Goal: Feedback & Contribution: Leave review/rating

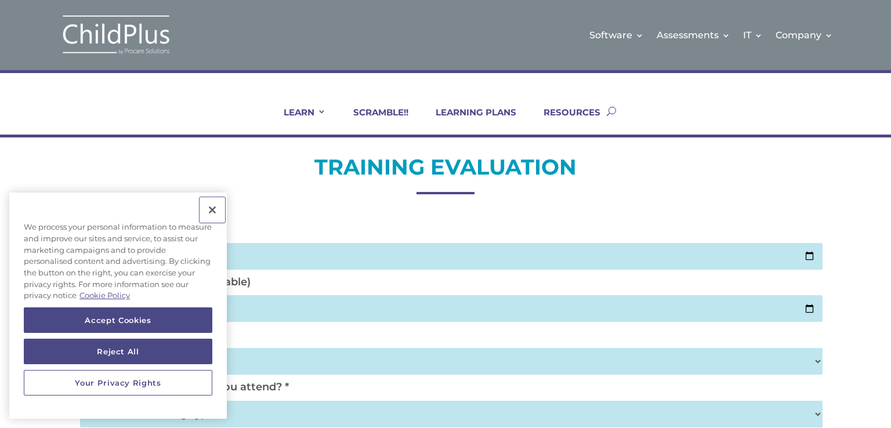
click at [215, 212] on button "Close" at bounding box center [213, 210] width 26 height 26
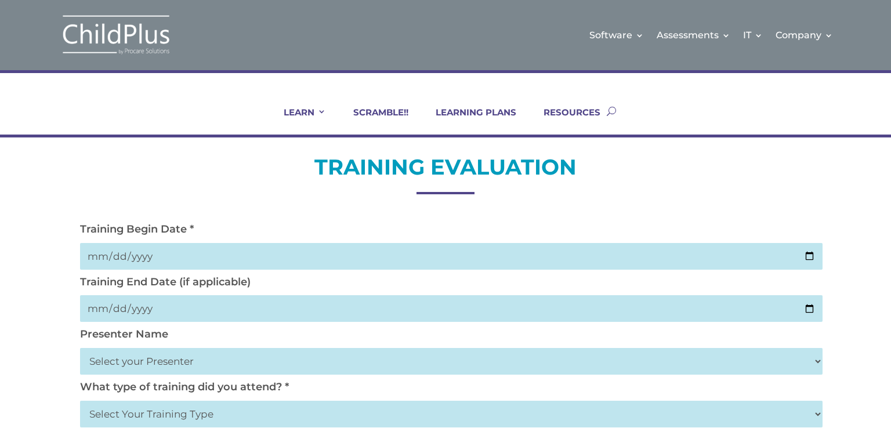
click at [106, 253] on input "date" at bounding box center [451, 256] width 742 height 27
click at [119, 256] on input "date" at bounding box center [451, 256] width 742 height 27
click at [103, 259] on input "date" at bounding box center [451, 256] width 742 height 27
type input "22025-09-18"
click at [167, 315] on input "date" at bounding box center [451, 308] width 742 height 27
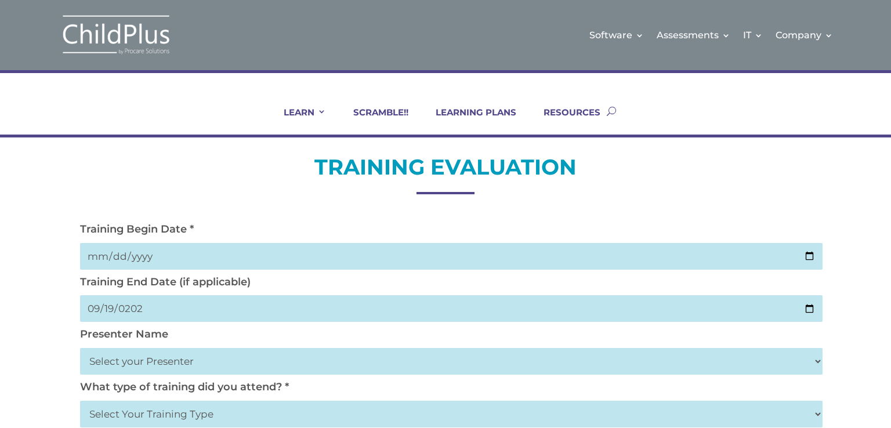
type input "2025-09-19"
click at [164, 342] on div "Presenter Name Select your Presenter Aaron Dickerson Amy Corkery Cindy Coats Da…" at bounding box center [445, 354] width 742 height 53
click at [150, 368] on select "Select your Presenter Aaron Dickerson Amy Corkery Cindy Coats Danielle Hensley …" at bounding box center [451, 361] width 742 height 27
select select "Nickerson, Trecia"
click at [80, 348] on select "Select your Presenter Aaron Dickerson Amy Corkery Cindy Coats Danielle Hensley …" at bounding box center [451, 361] width 742 height 27
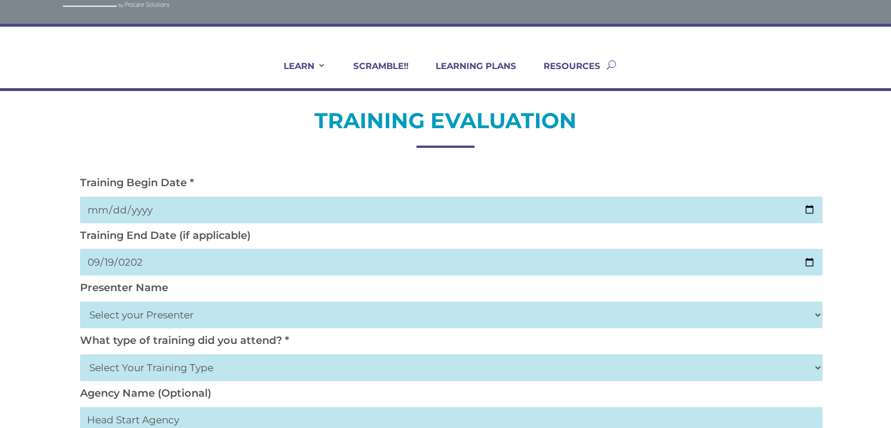
scroll to position [46, 0]
click at [224, 365] on select "Select Your Training Type On-site (at your agency) Virtual Visit Live Group Web…" at bounding box center [451, 367] width 742 height 27
click at [220, 379] on select "Select Your Training Type On-site (at your agency) Virtual Visit Live Group Web…" at bounding box center [451, 367] width 742 height 27
click at [224, 371] on select "Select Your Training Type On-site (at your agency) Virtual Visit Live Group Web…" at bounding box center [451, 367] width 742 height 27
click at [220, 387] on div "Agency Name (Optional)" at bounding box center [445, 413] width 742 height 52
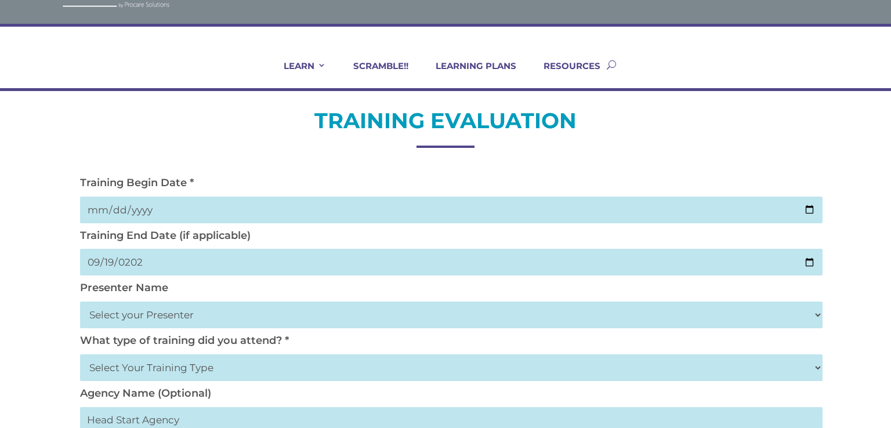
click at [220, 398] on div "Agency Name (Optional)" at bounding box center [445, 413] width 742 height 52
click at [193, 366] on select "Select Your Training Type On-site (at your agency) Virtual Visit Live Group Web…" at bounding box center [451, 367] width 742 height 27
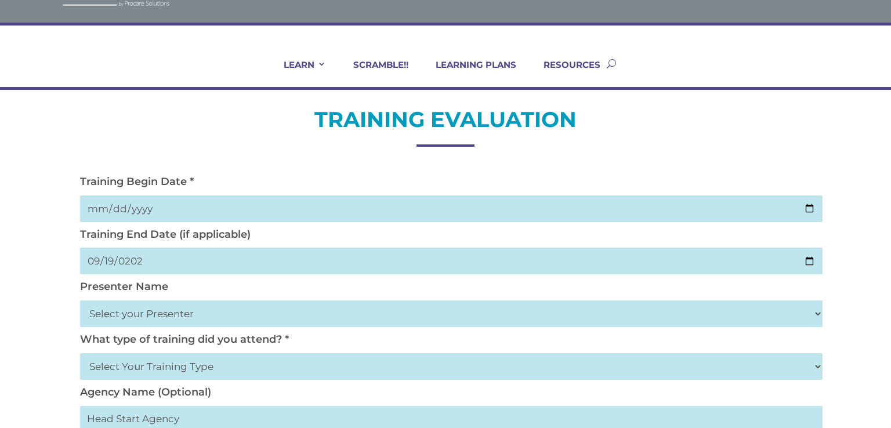
click at [213, 369] on select "Select Your Training Type On-site (at your agency) Virtual Visit Live Group Web…" at bounding box center [451, 366] width 742 height 27
select select "On-site (at your agency)"
click at [80, 353] on select "Select Your Training Type On-site (at your agency) Virtual Visit Live Group Web…" at bounding box center [451, 366] width 742 height 27
click at [169, 393] on label "Agency Name (Optional)" at bounding box center [145, 392] width 131 height 13
click at [196, 415] on input "text" at bounding box center [451, 419] width 742 height 26
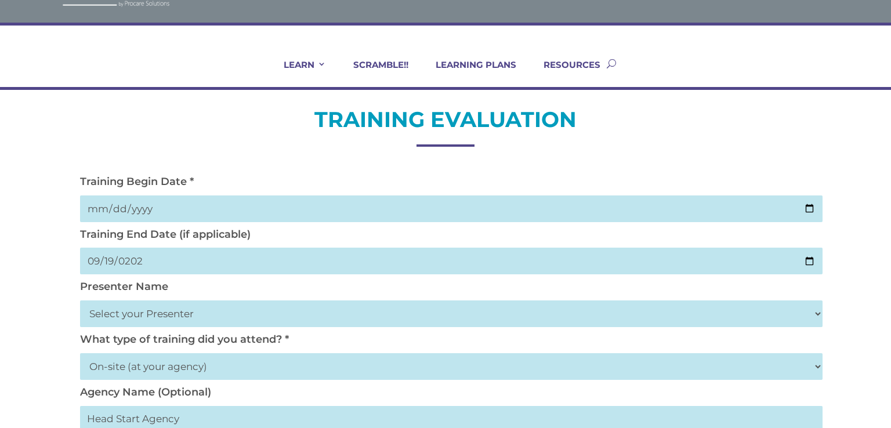
click at [196, 423] on input "text" at bounding box center [451, 419] width 742 height 26
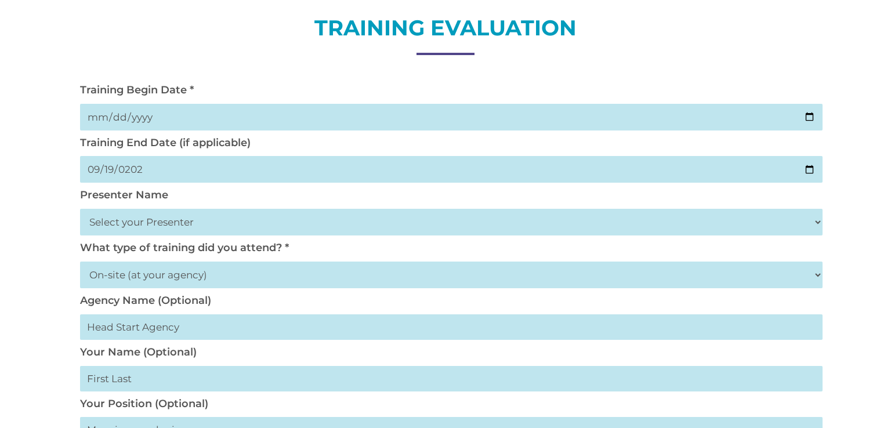
scroll to position [142, 0]
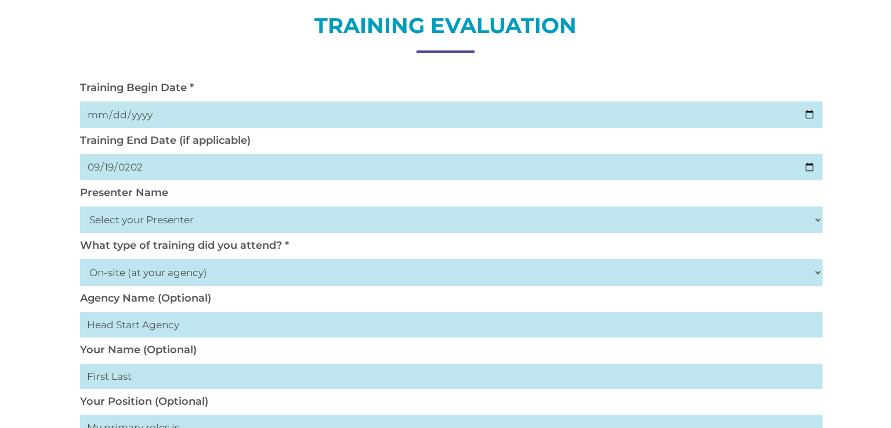
click at [193, 327] on input "text" at bounding box center [451, 325] width 742 height 26
type input "Pearl Valley Opportunity"
click at [152, 379] on input "text" at bounding box center [451, 377] width 742 height 26
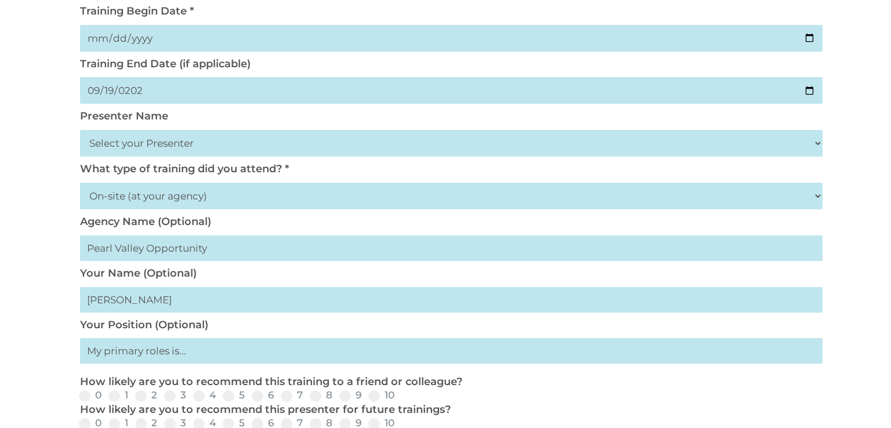
scroll to position [235, 0]
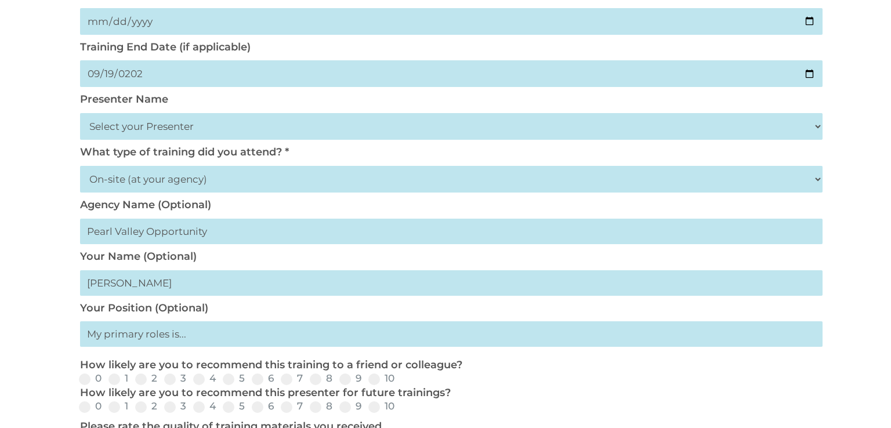
type input "Eva Beck"
click at [181, 339] on input "text" at bounding box center [451, 334] width 742 height 26
type input "Family Engagement Worker"
click at [344, 385] on span at bounding box center [345, 379] width 12 height 12
click at [367, 385] on input "9" at bounding box center [371, 383] width 8 height 8
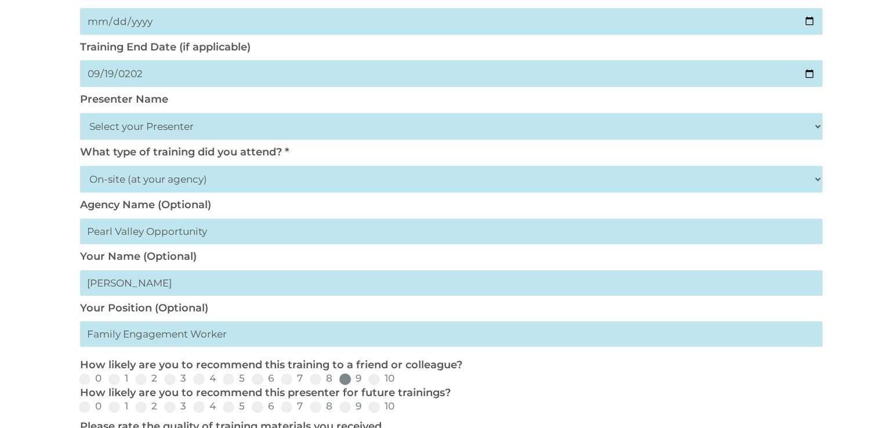
radio input "true"
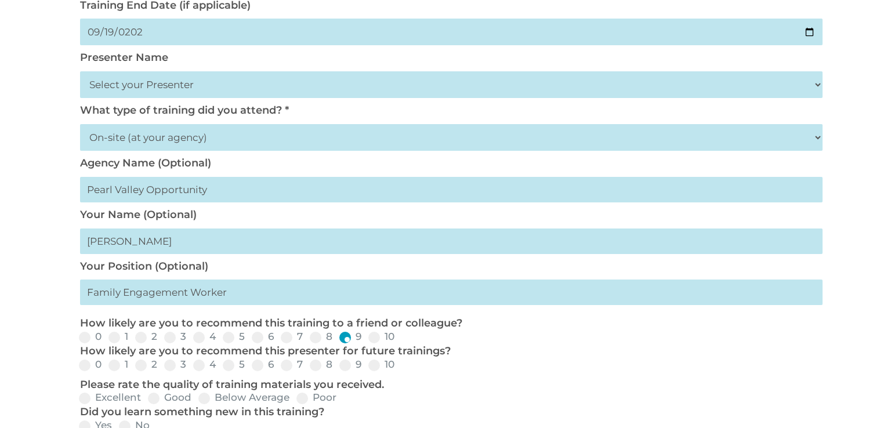
scroll to position [282, 0]
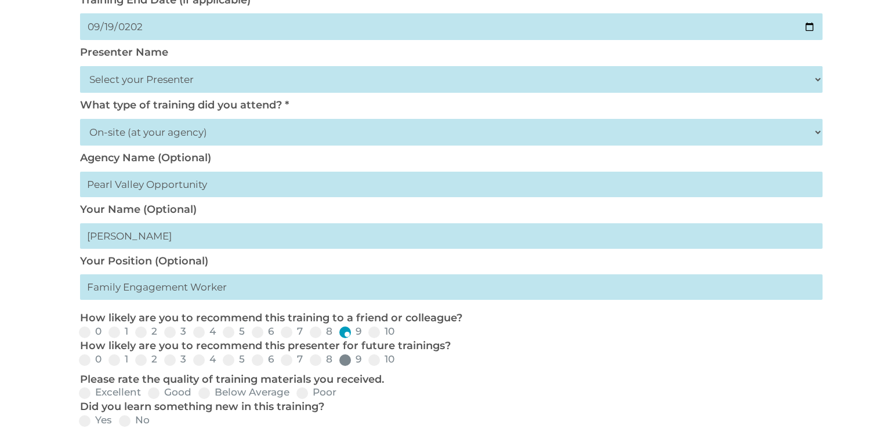
click at [346, 360] on span at bounding box center [345, 360] width 12 height 12
click at [367, 360] on input "9" at bounding box center [371, 364] width 8 height 8
radio input "true"
click at [378, 332] on span at bounding box center [374, 333] width 12 height 12
click at [400, 332] on input "10" at bounding box center [404, 336] width 8 height 8
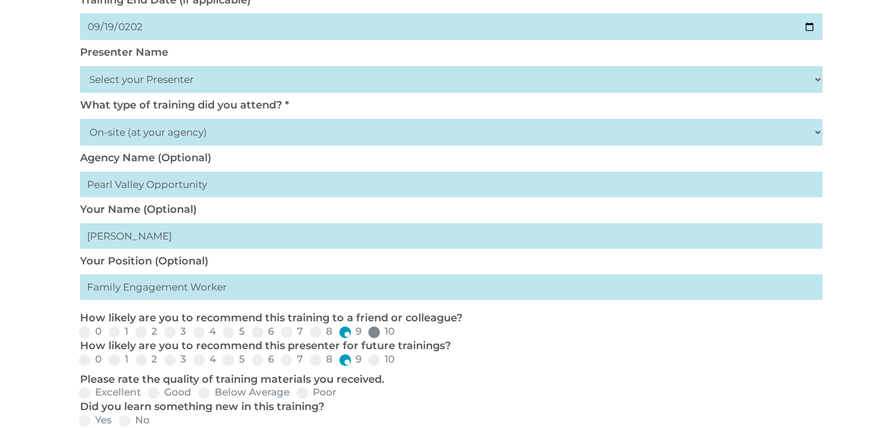
radio input "true"
click at [373, 358] on span at bounding box center [374, 360] width 12 height 12
click at [400, 360] on input "10" at bounding box center [404, 364] width 8 height 8
radio input "true"
click at [89, 397] on span at bounding box center [85, 393] width 12 height 12
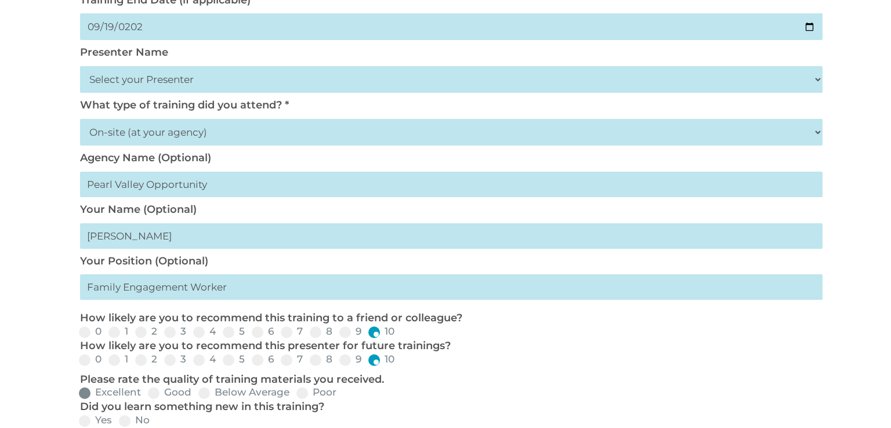
click at [147, 397] on input "Excellent" at bounding box center [151, 397] width 8 height 8
radio input "true"
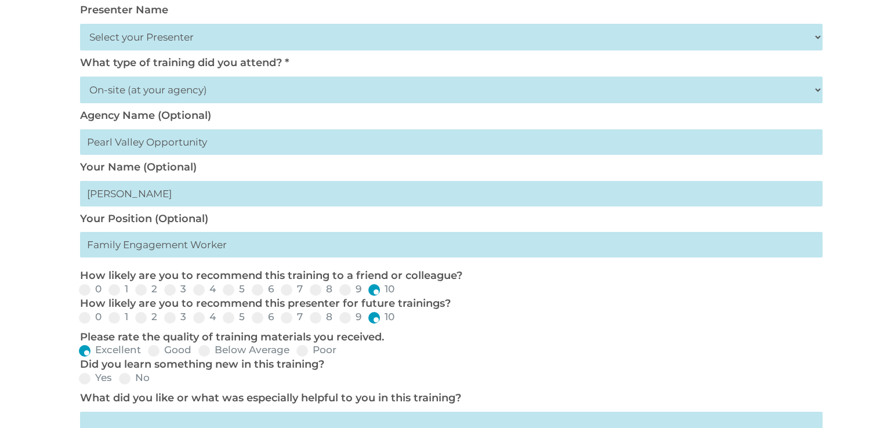
scroll to position [329, 0]
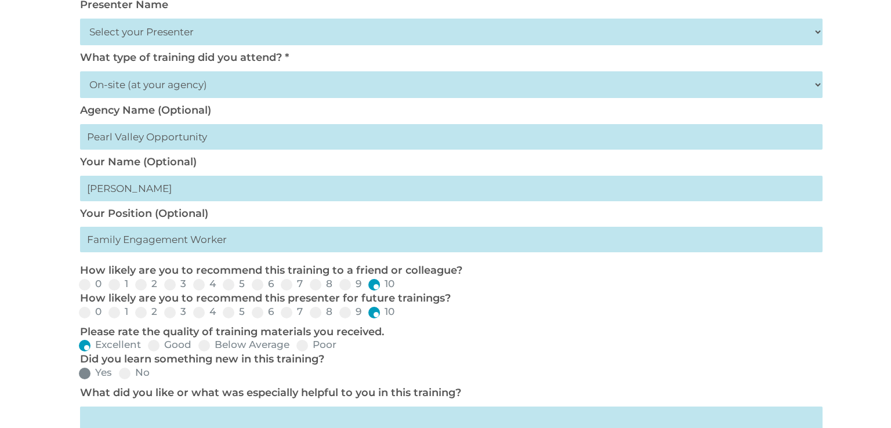
click at [87, 379] on span at bounding box center [85, 374] width 12 height 12
click at [118, 379] on input "Yes" at bounding box center [122, 377] width 8 height 8
radio input "true"
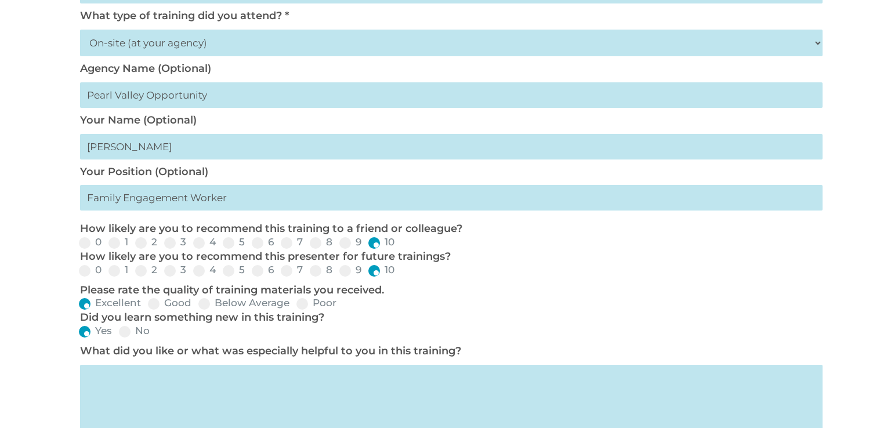
scroll to position [376, 0]
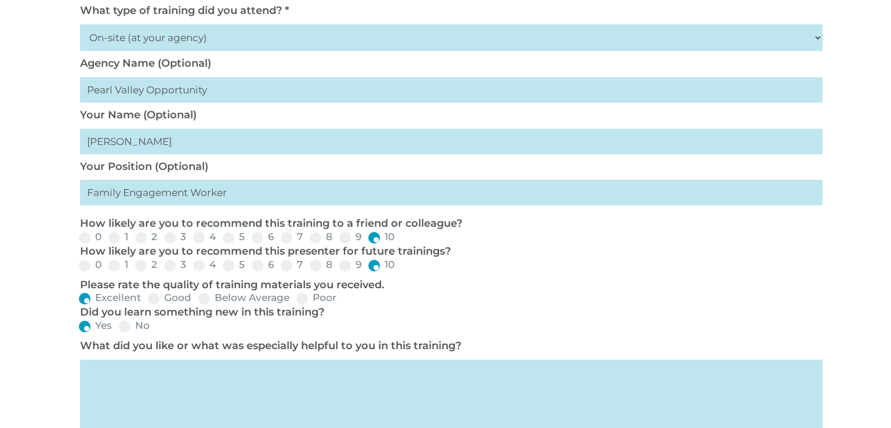
drag, startPoint x: 477, startPoint y: 341, endPoint x: 483, endPoint y: 350, distance: 10.6
click at [478, 343] on div "What did you like or what was especially helpful to you in this training?" at bounding box center [445, 396] width 742 height 114
click at [112, 404] on textarea at bounding box center [451, 402] width 742 height 84
type textarea "T"
click at [226, 381] on textarea "How well the presenter" at bounding box center [451, 402] width 742 height 84
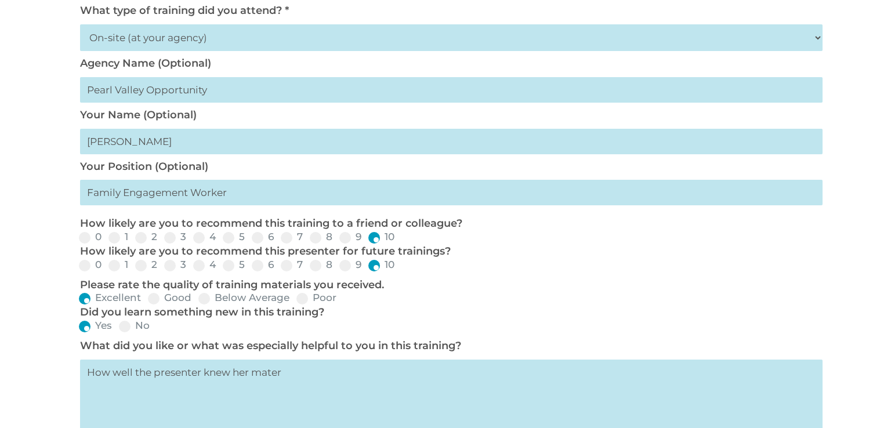
click at [873, 55] on div "TRAINING EVALUATION Training Begin Date * 22025-09-18 Training End Date (if app…" at bounding box center [445, 202] width 891 height 883
drag, startPoint x: 307, startPoint y: 381, endPoint x: 296, endPoint y: 406, distance: 27.0
click at [305, 383] on textarea "How well the presenter knew her mater" at bounding box center [451, 402] width 742 height 84
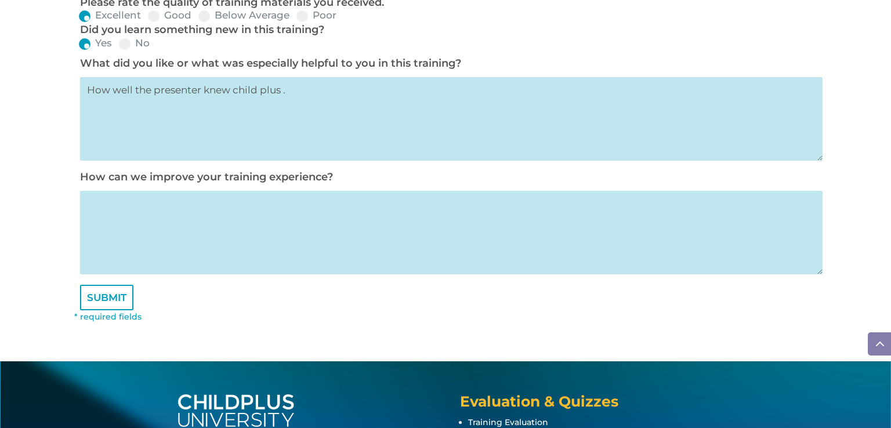
scroll to position [750, 0]
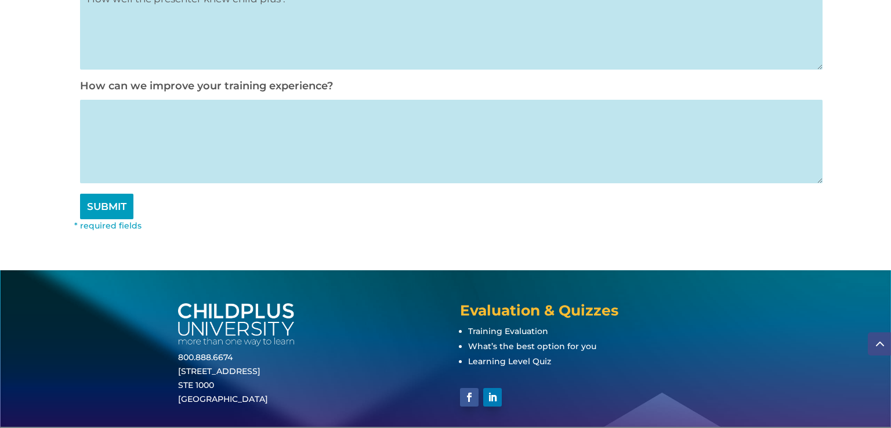
type textarea "How well the presenter knew child plus ."
click at [110, 219] on input "SUBMIT" at bounding box center [106, 207] width 53 height 26
